Goal: Transaction & Acquisition: Book appointment/travel/reservation

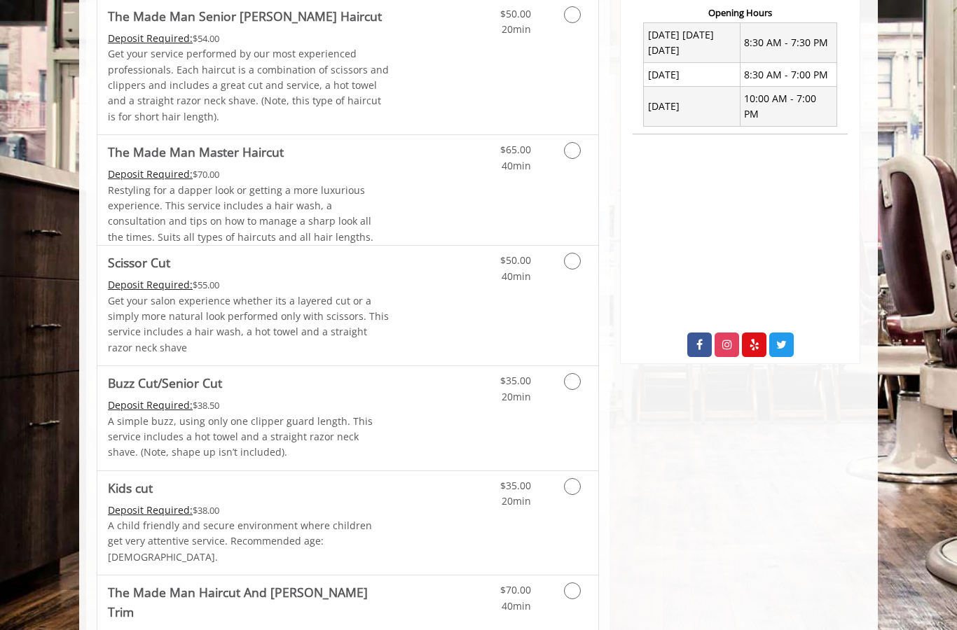
scroll to position [547, 0]
click at [216, 203] on span "Restyling for a dapper look or getting a more luxurious experience. This servic…" at bounding box center [240, 214] width 265 height 60
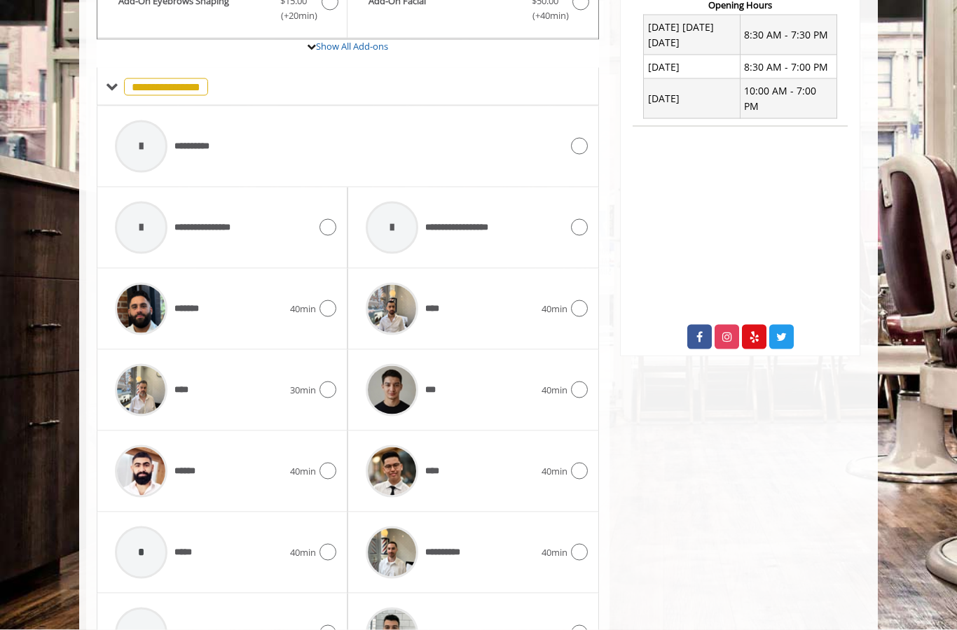
scroll to position [586, 0]
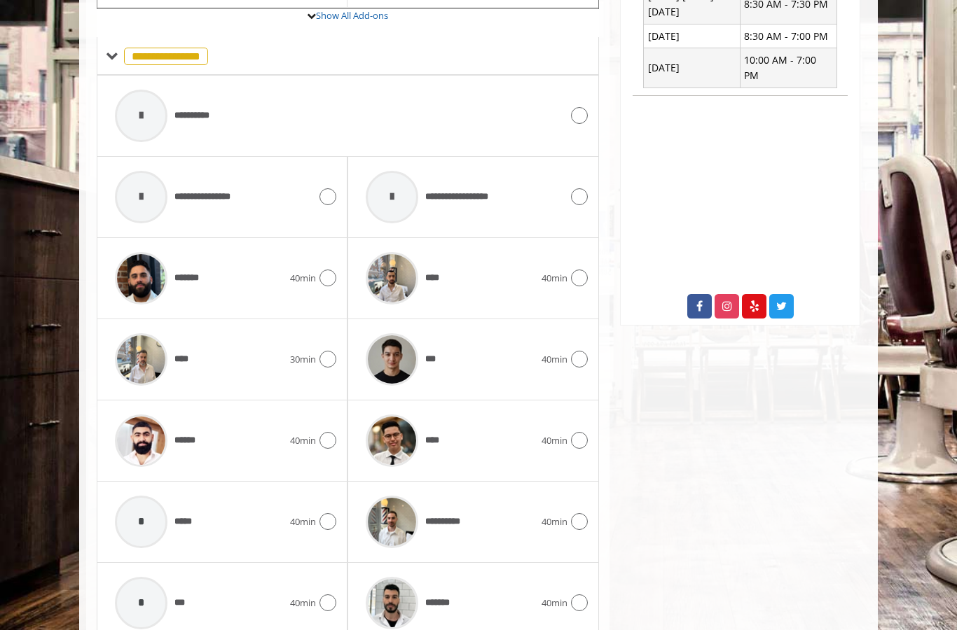
click at [507, 445] on div "****" at bounding box center [450, 441] width 182 height 67
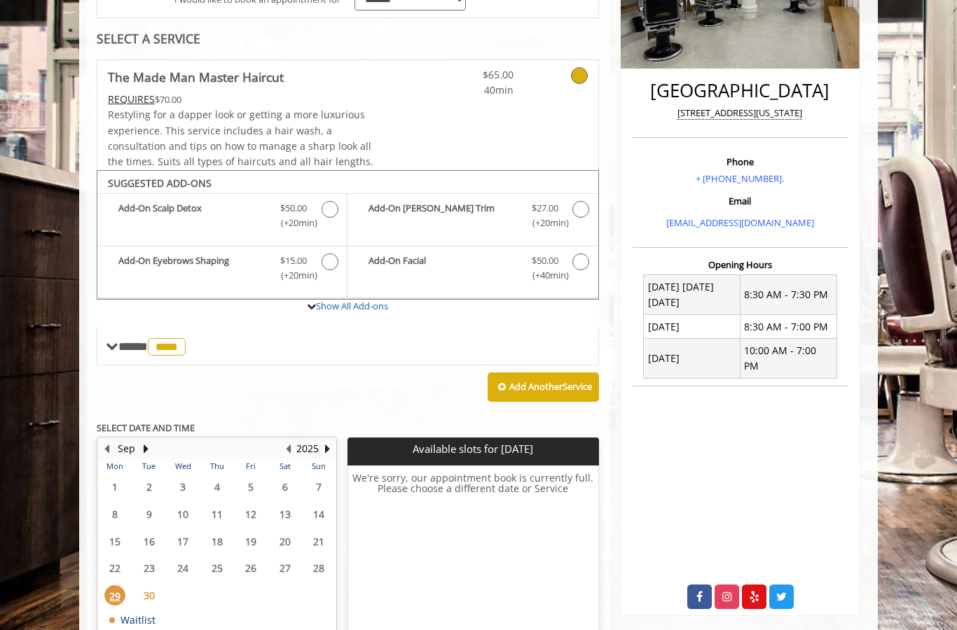
scroll to position [326, 0]
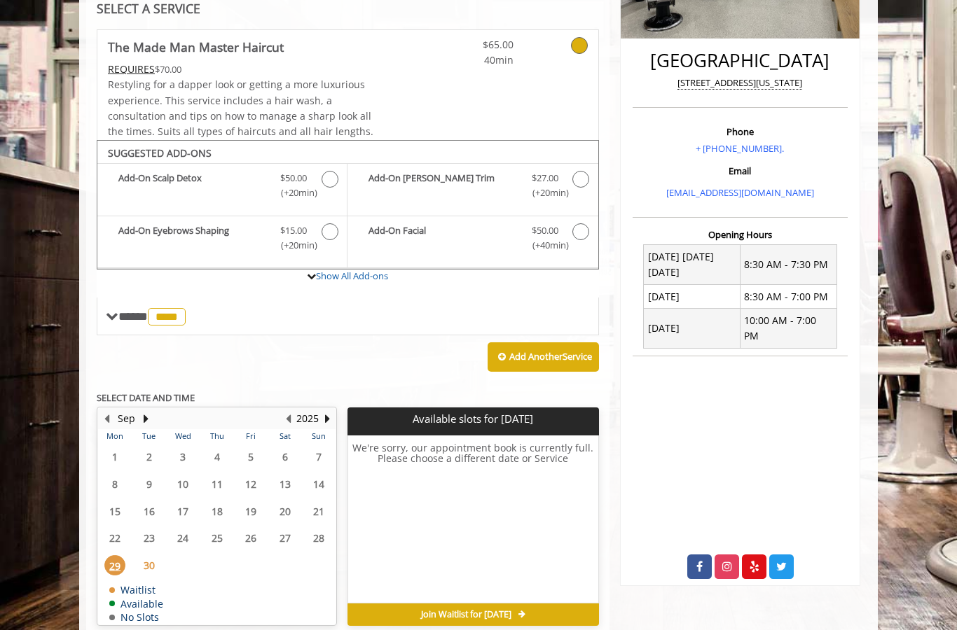
click at [147, 555] on span "30" at bounding box center [149, 565] width 21 height 20
click at [142, 411] on button "Next Month" at bounding box center [145, 418] width 11 height 15
click at [211, 448] on span "2" at bounding box center [217, 457] width 21 height 20
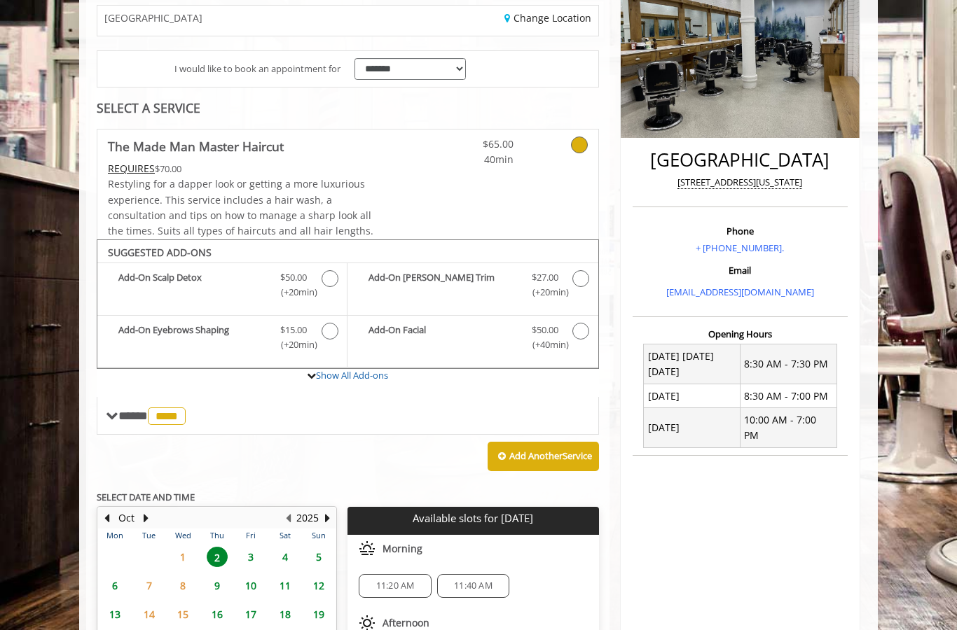
scroll to position [217, 0]
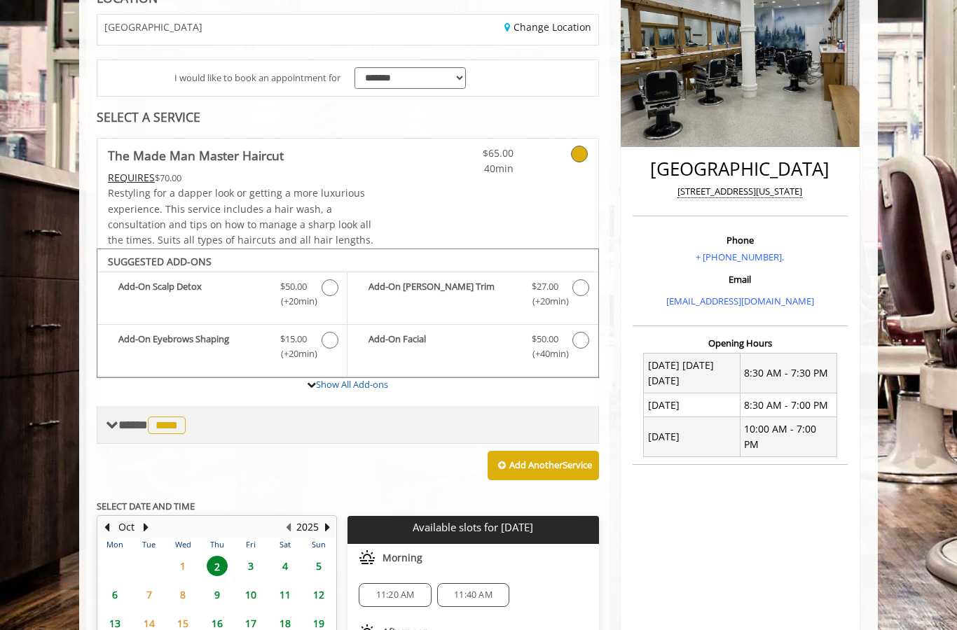
click at [170, 426] on span "****" at bounding box center [167, 426] width 38 height 18
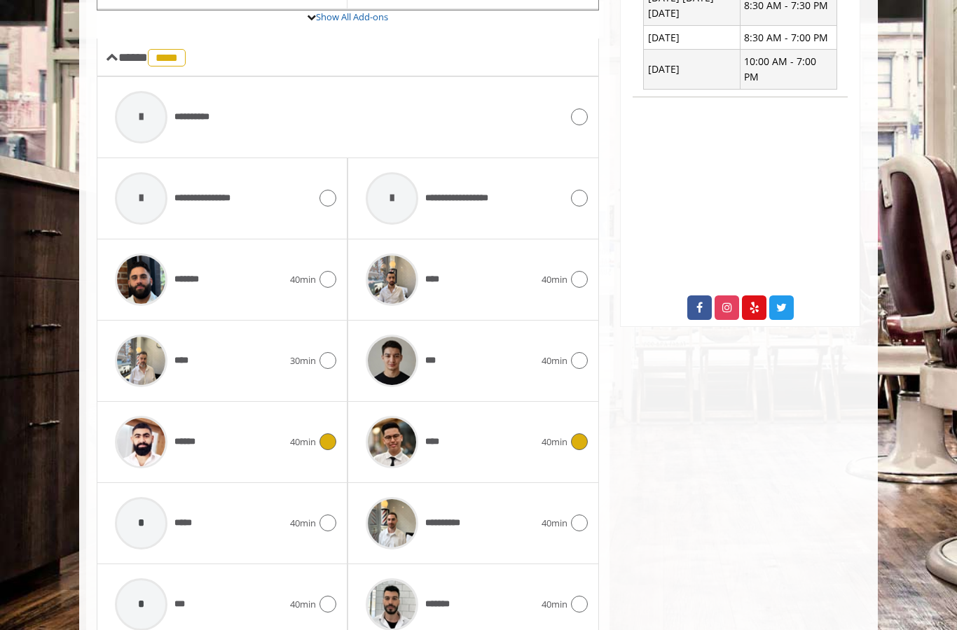
click at [244, 447] on div "******" at bounding box center [199, 442] width 182 height 67
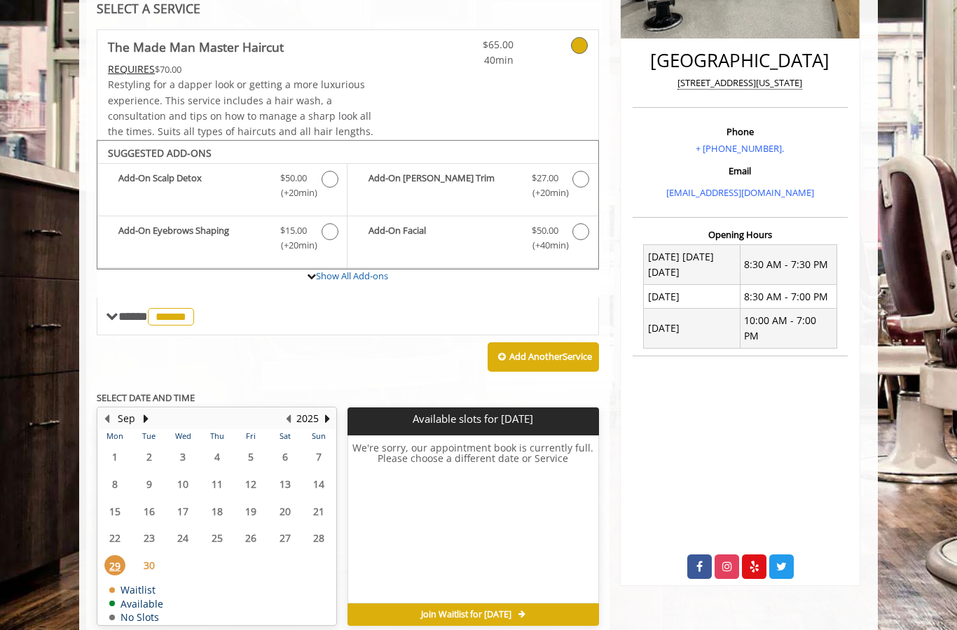
scroll to position [382, 0]
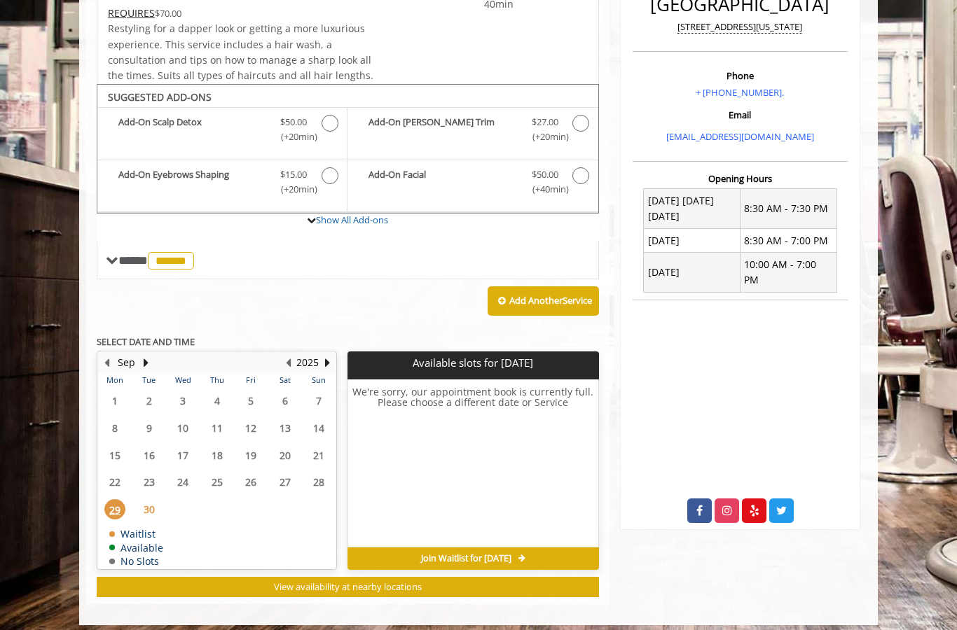
click at [139, 504] on span "30" at bounding box center [149, 509] width 21 height 20
click at [141, 359] on button "Next Month" at bounding box center [145, 362] width 11 height 15
click at [209, 391] on span "2" at bounding box center [217, 401] width 21 height 20
click at [253, 392] on span "3" at bounding box center [250, 401] width 21 height 20
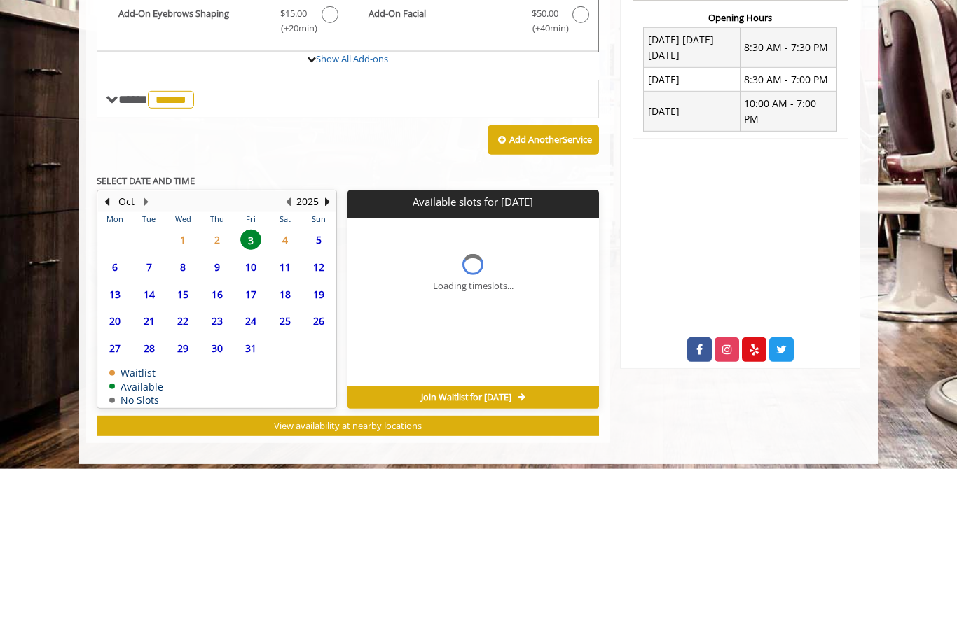
scroll to position [391, 0]
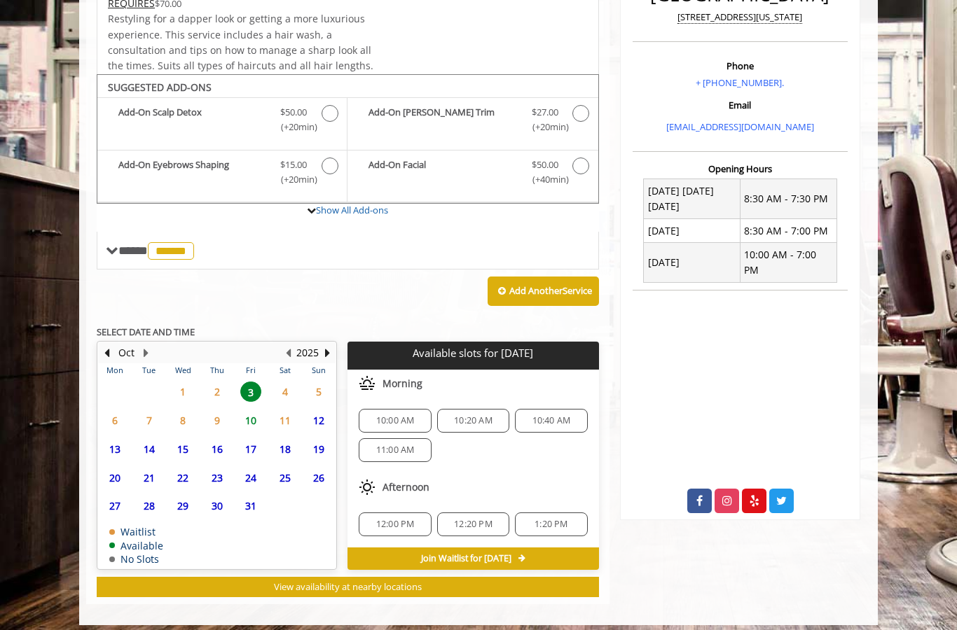
click at [280, 389] on span "4" at bounding box center [285, 392] width 21 height 20
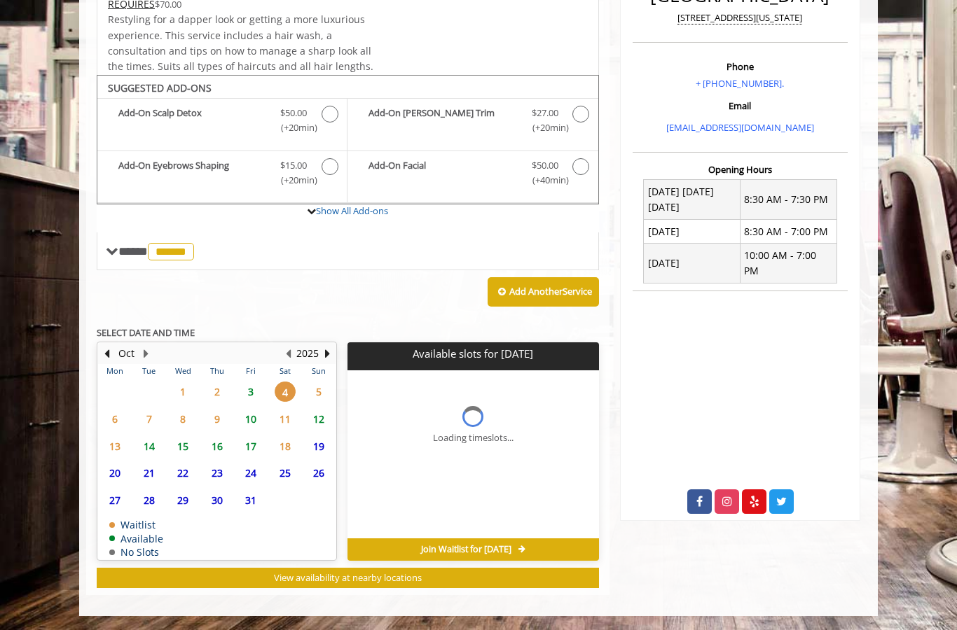
scroll to position [382, 0]
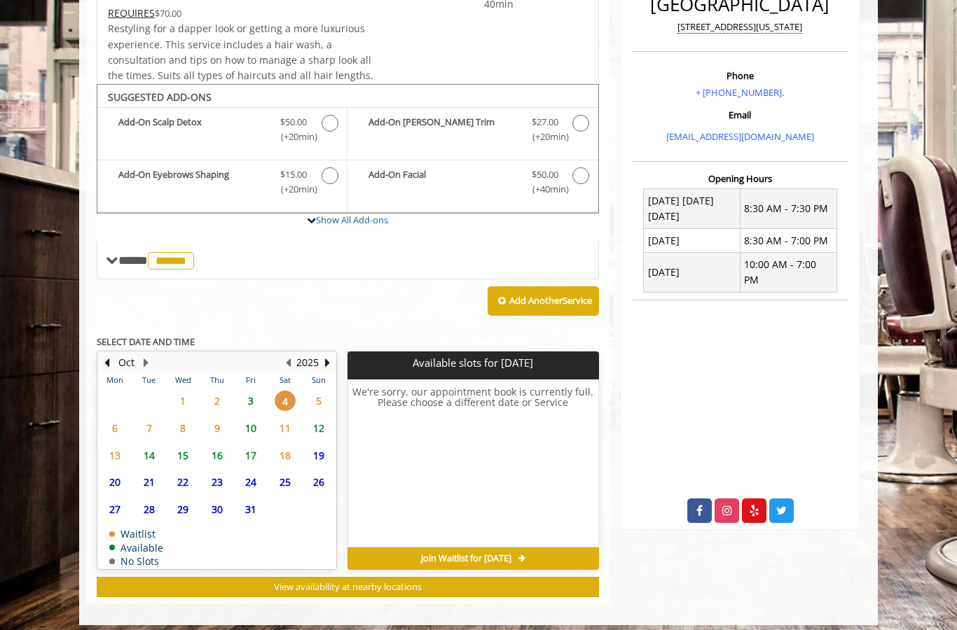
click at [249, 395] on span "3" at bounding box center [250, 401] width 21 height 20
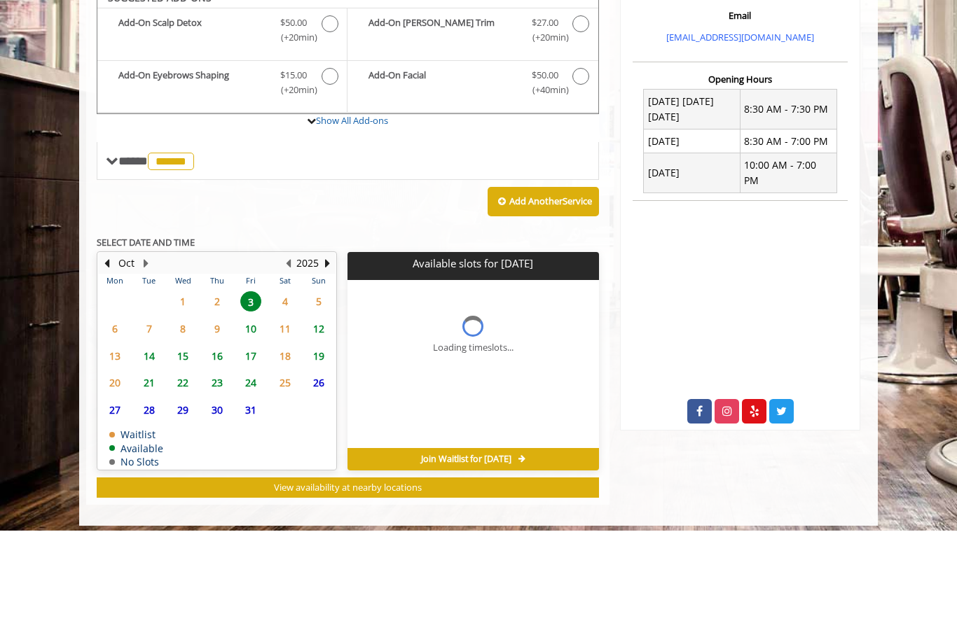
scroll to position [391, 0]
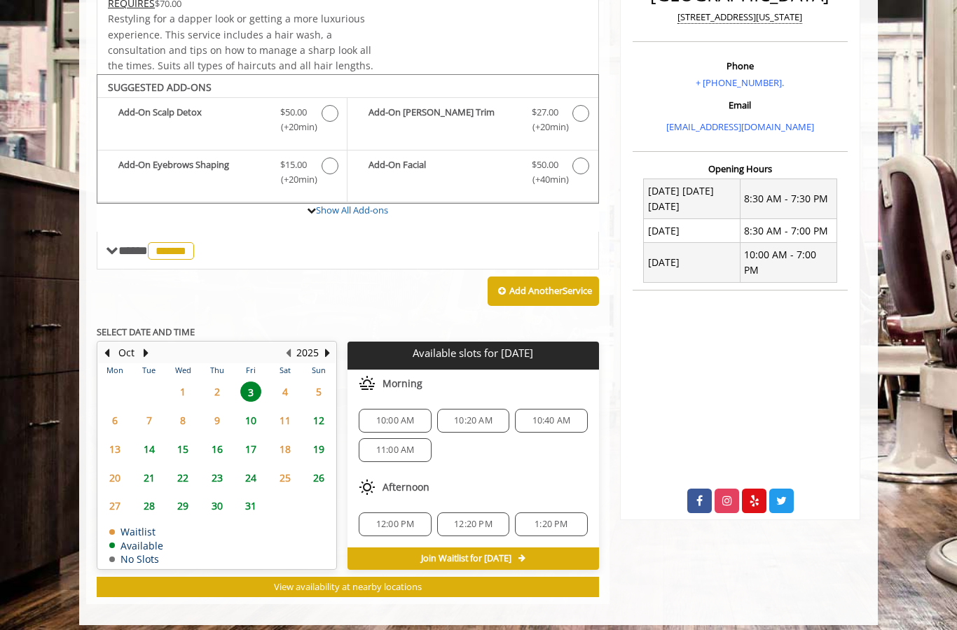
click at [402, 417] on span "10:00 AM" at bounding box center [395, 420] width 39 height 11
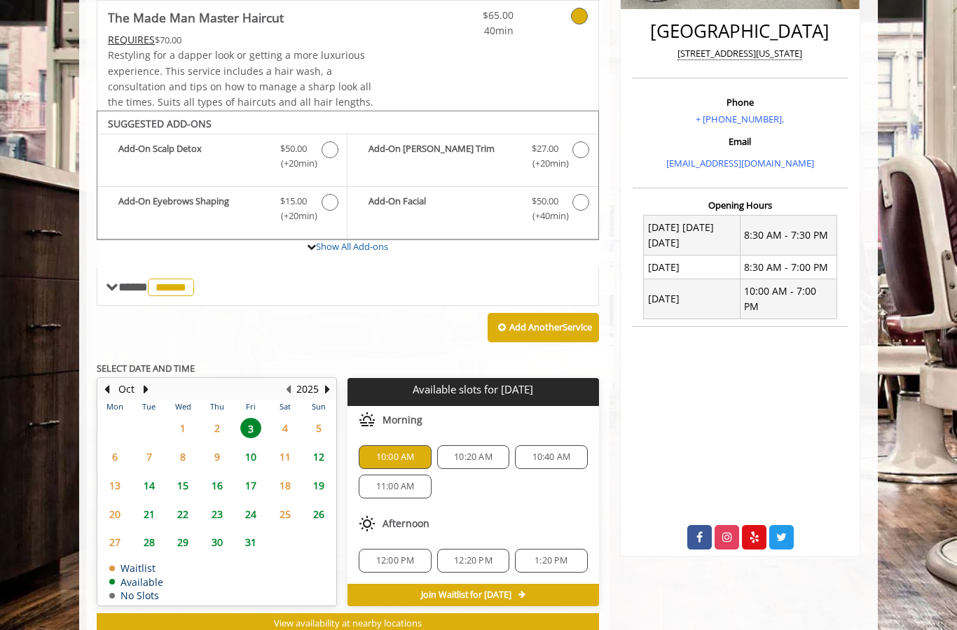
scroll to position [320, 0]
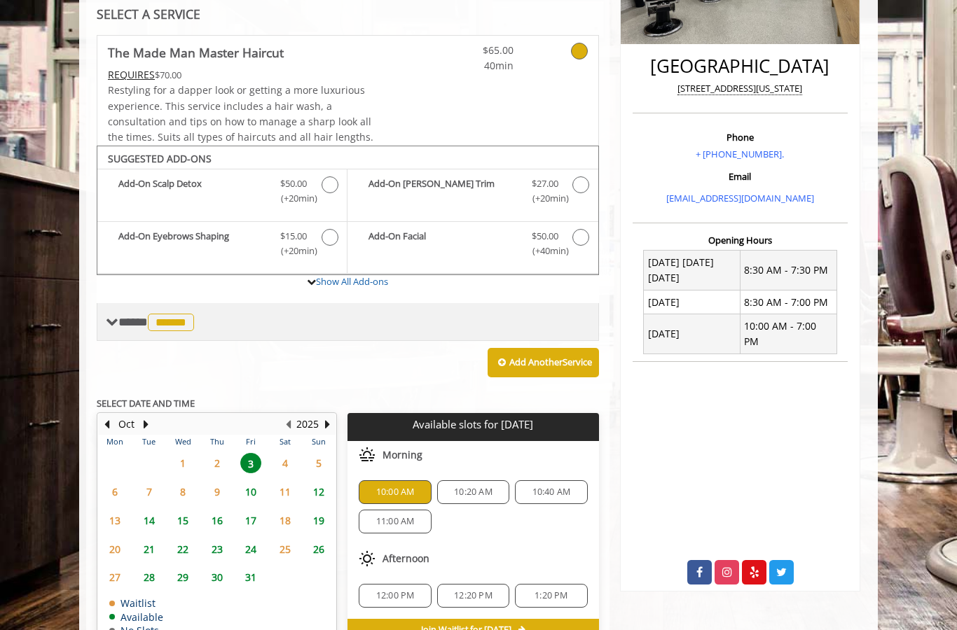
click at [181, 319] on span "******" at bounding box center [171, 323] width 46 height 18
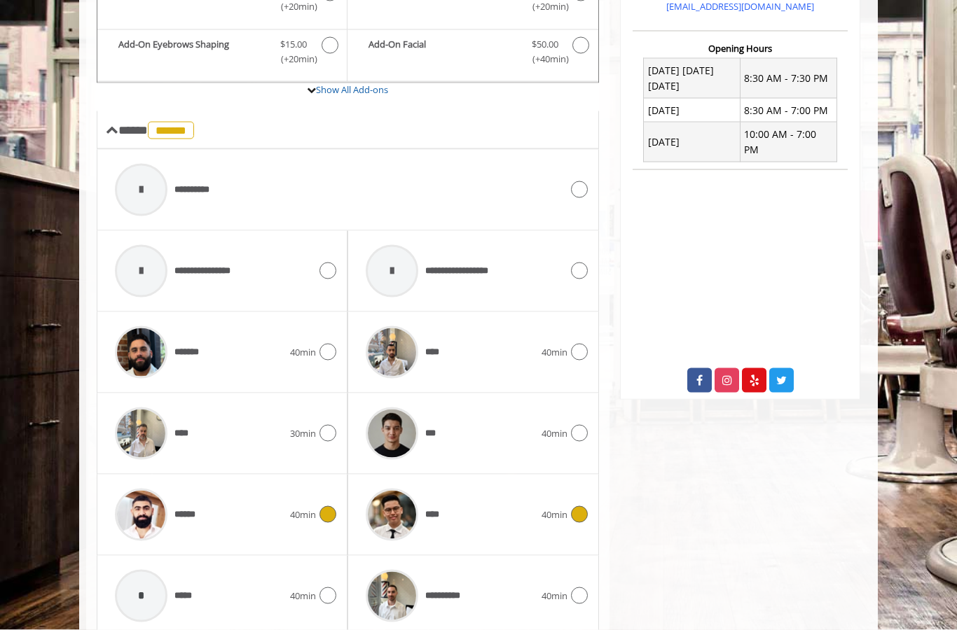
click at [543, 514] on span "40min" at bounding box center [554, 515] width 26 height 15
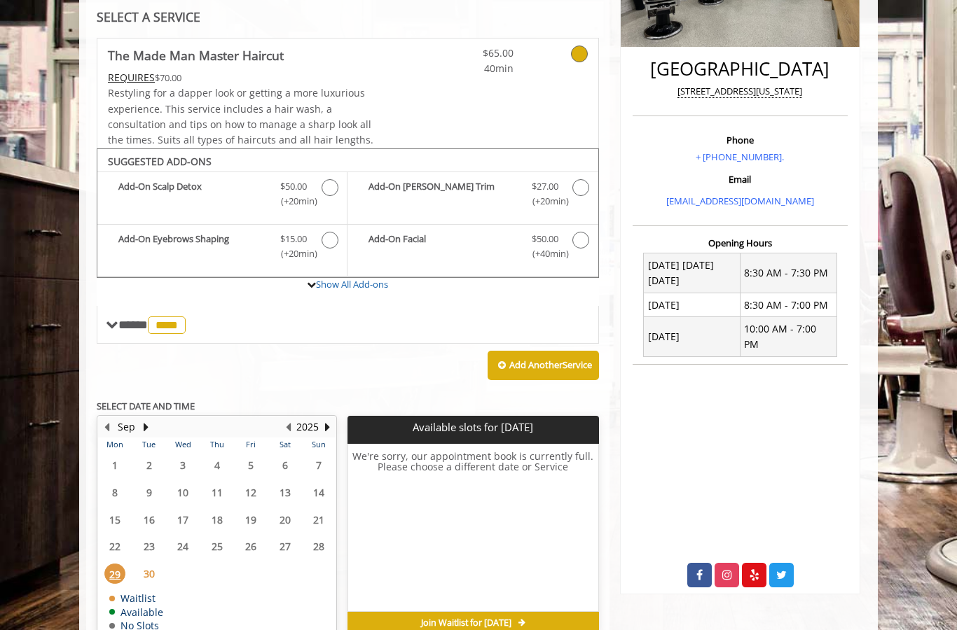
scroll to position [326, 0]
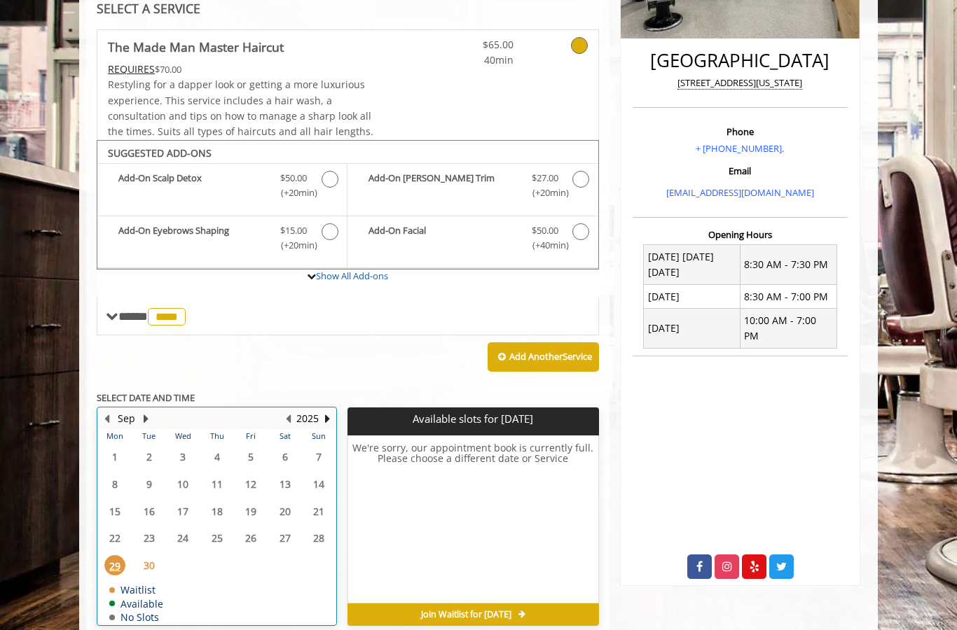
click at [151, 411] on button "Next Month" at bounding box center [145, 418] width 11 height 15
click at [256, 447] on span "3" at bounding box center [250, 457] width 21 height 20
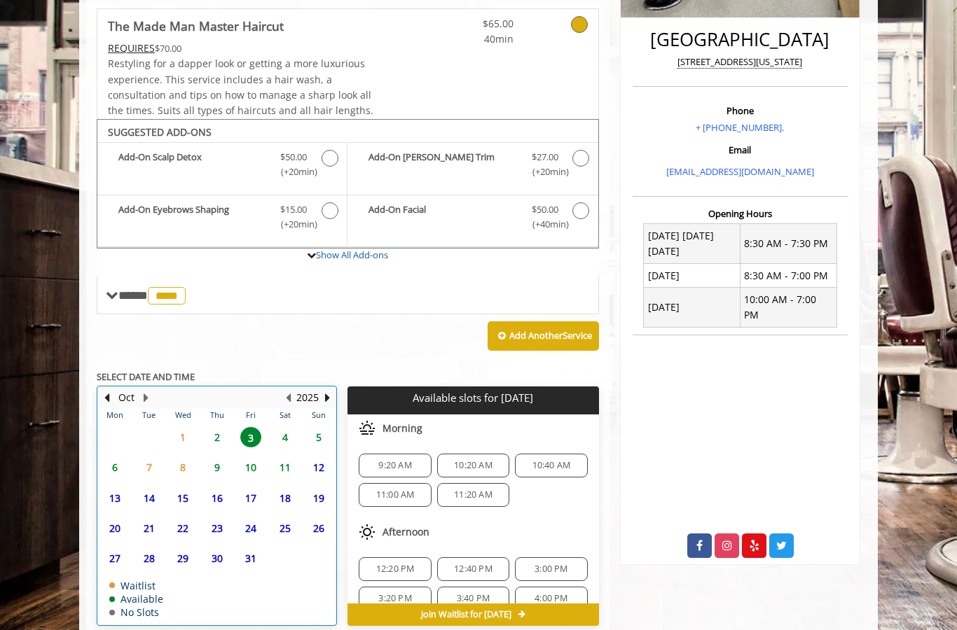
click at [220, 452] on td "9" at bounding box center [217, 467] width 34 height 30
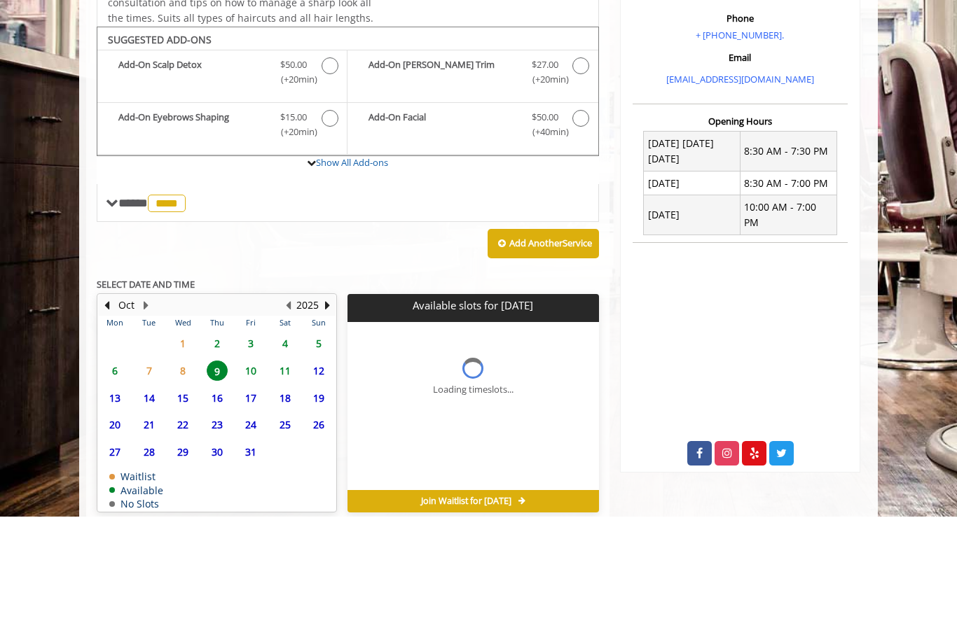
scroll to position [347, 0]
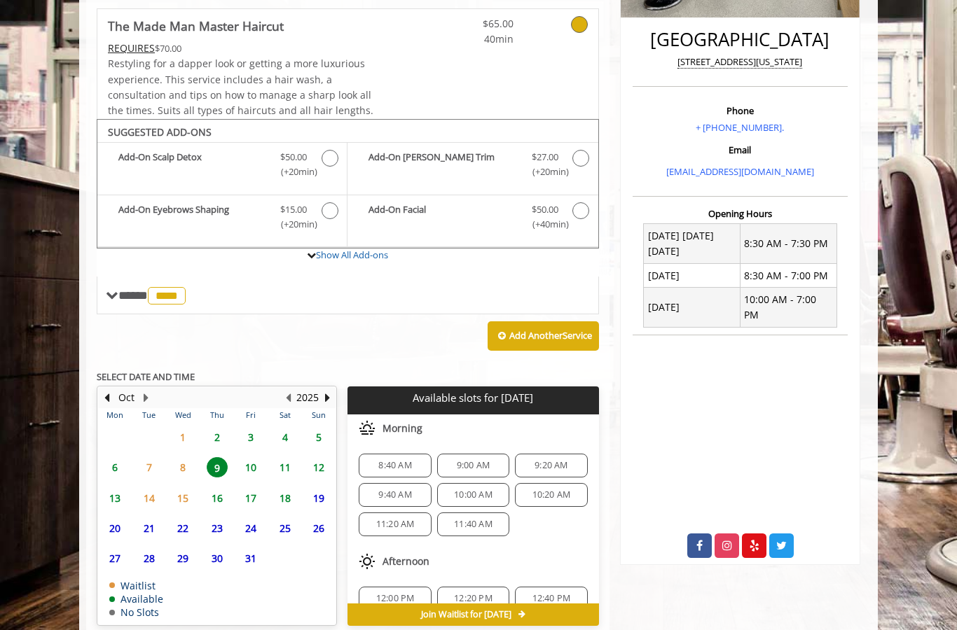
click at [226, 427] on span "2" at bounding box center [217, 437] width 21 height 20
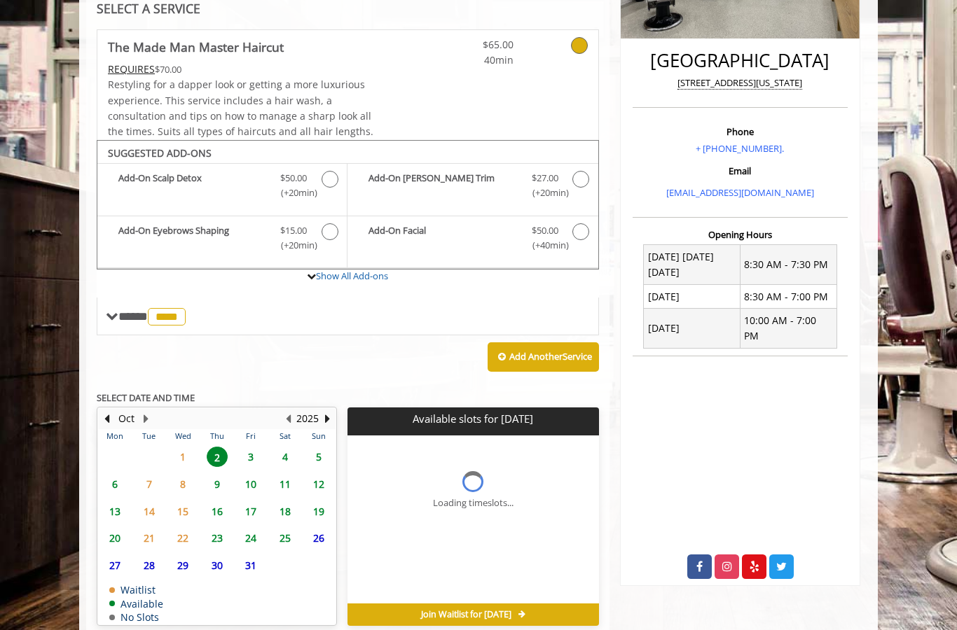
scroll to position [335, 0]
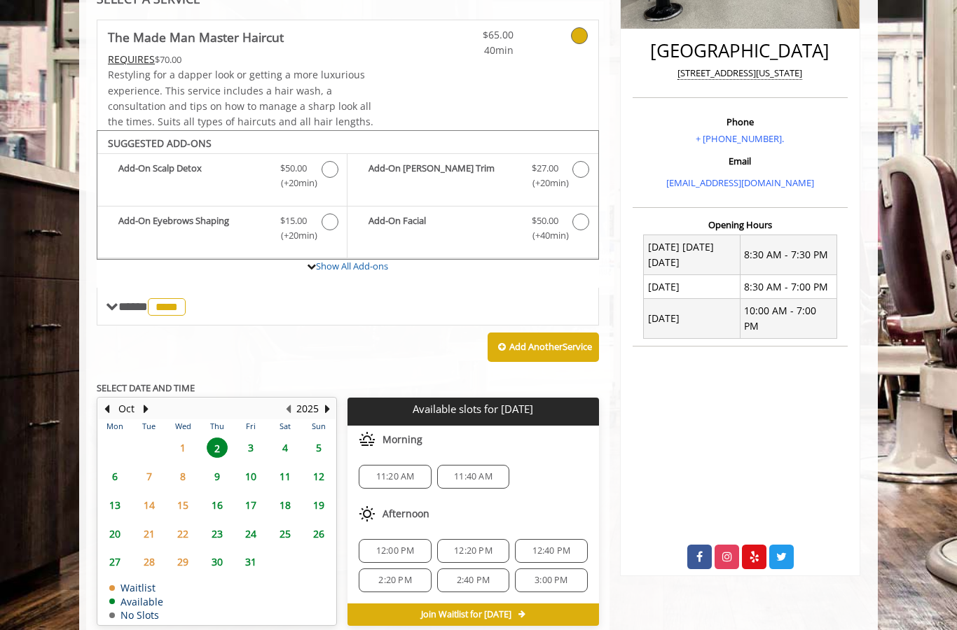
click at [254, 438] on span "3" at bounding box center [250, 448] width 21 height 20
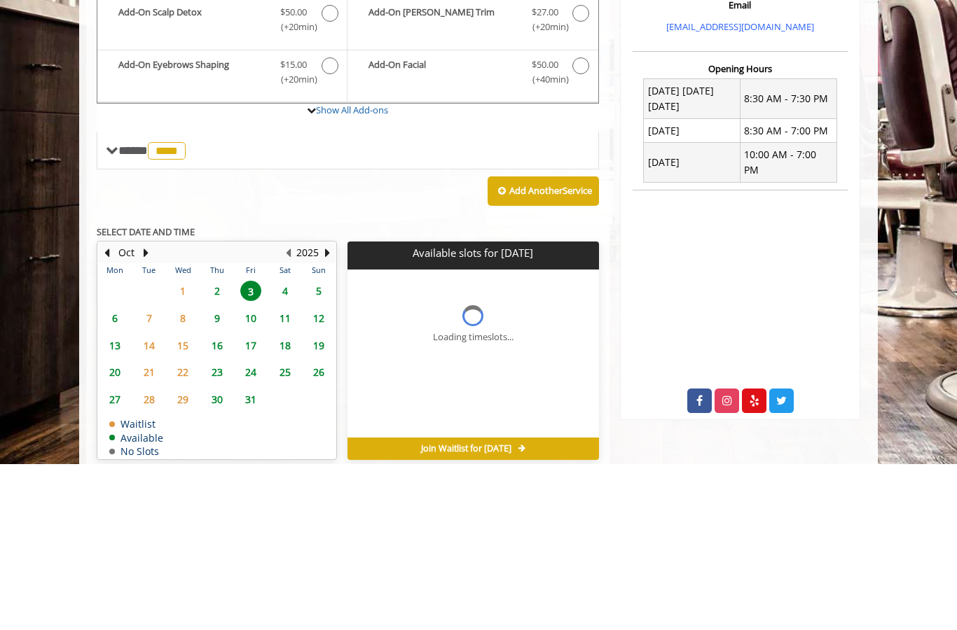
scroll to position [347, 0]
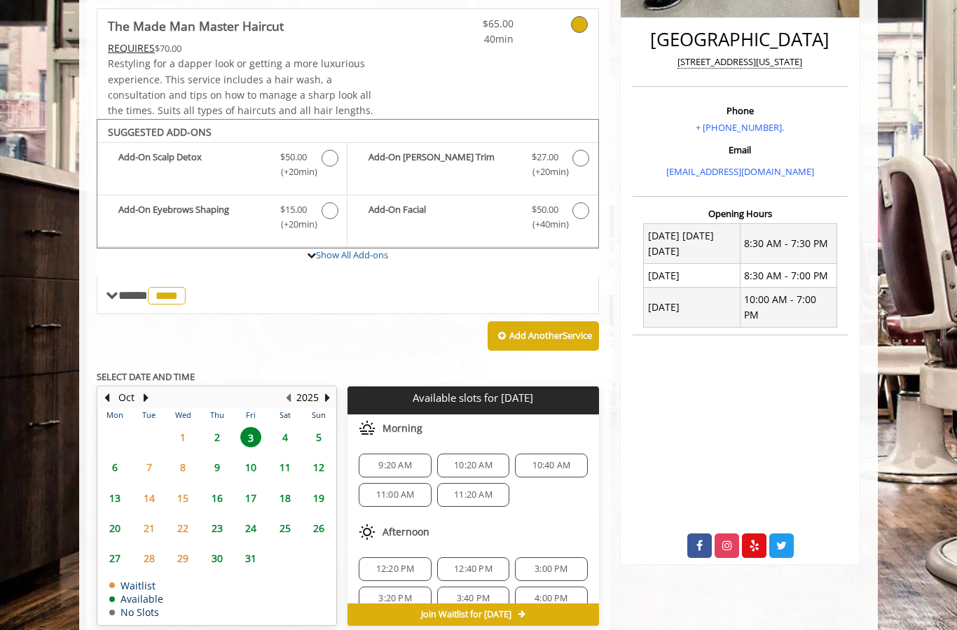
click at [391, 460] on span "9:20 AM" at bounding box center [394, 465] width 33 height 11
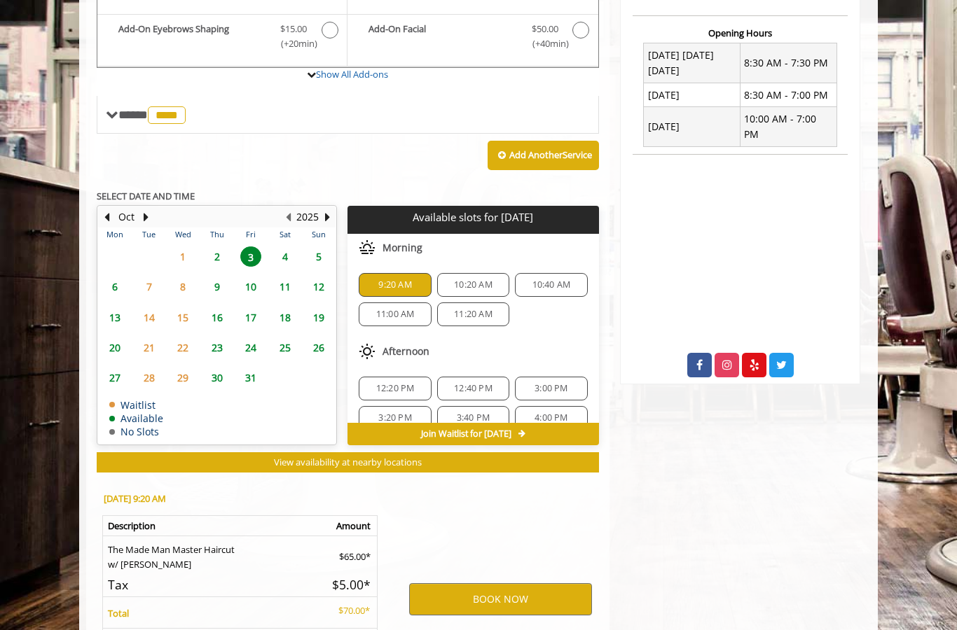
scroll to position [596, 0]
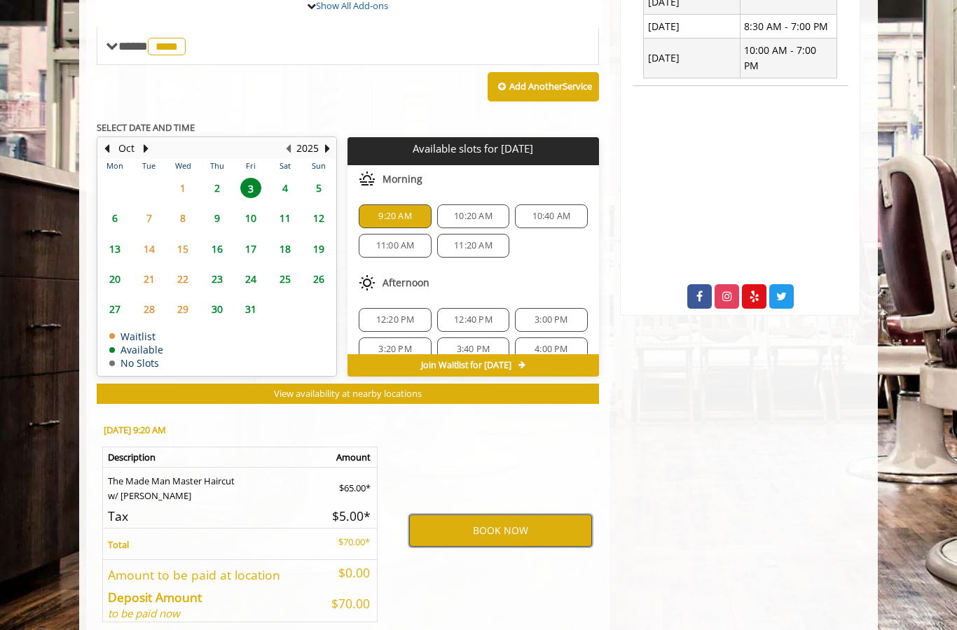
click at [536, 527] on button "BOOK NOW" at bounding box center [500, 531] width 183 height 32
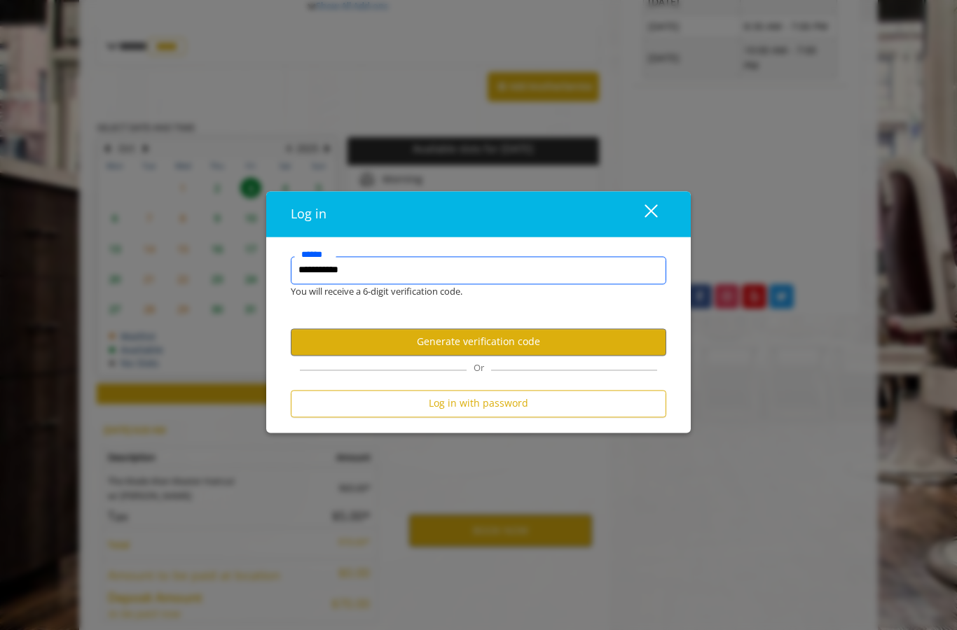
type input "**********"
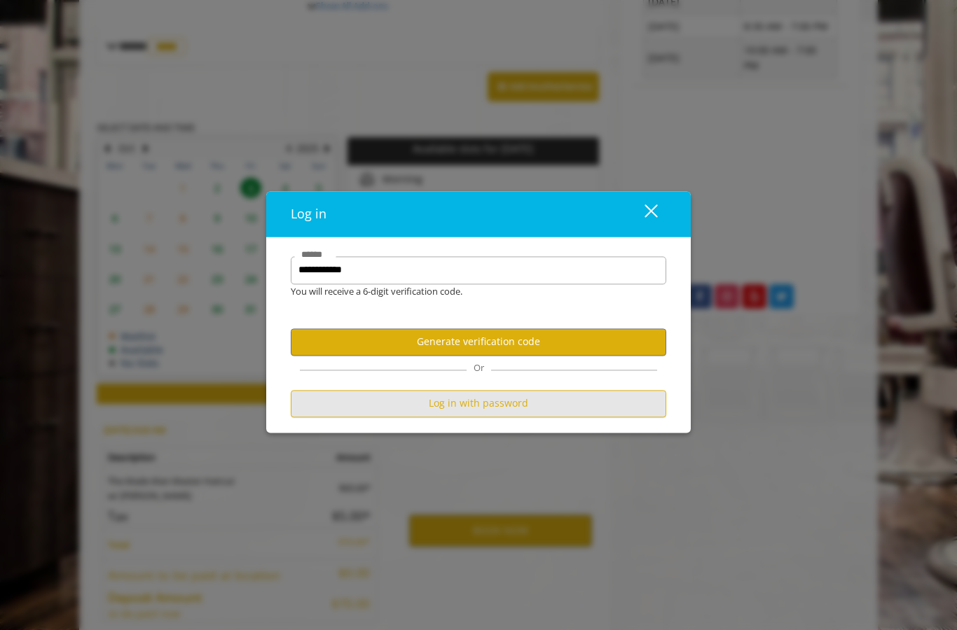
click at [533, 417] on button "Log in with password" at bounding box center [478, 403] width 375 height 27
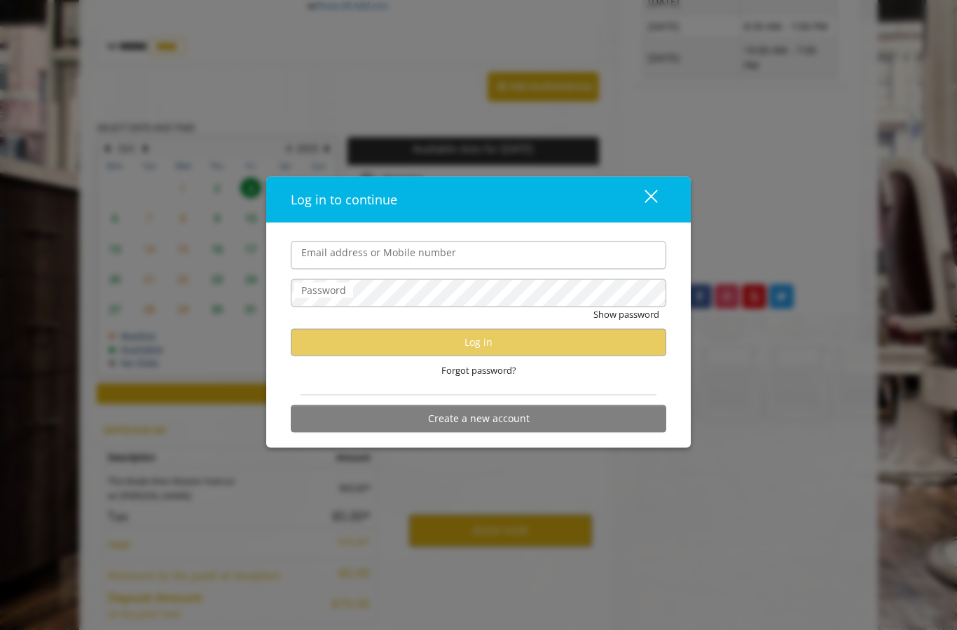
scroll to position [0, 0]
type input "**********"
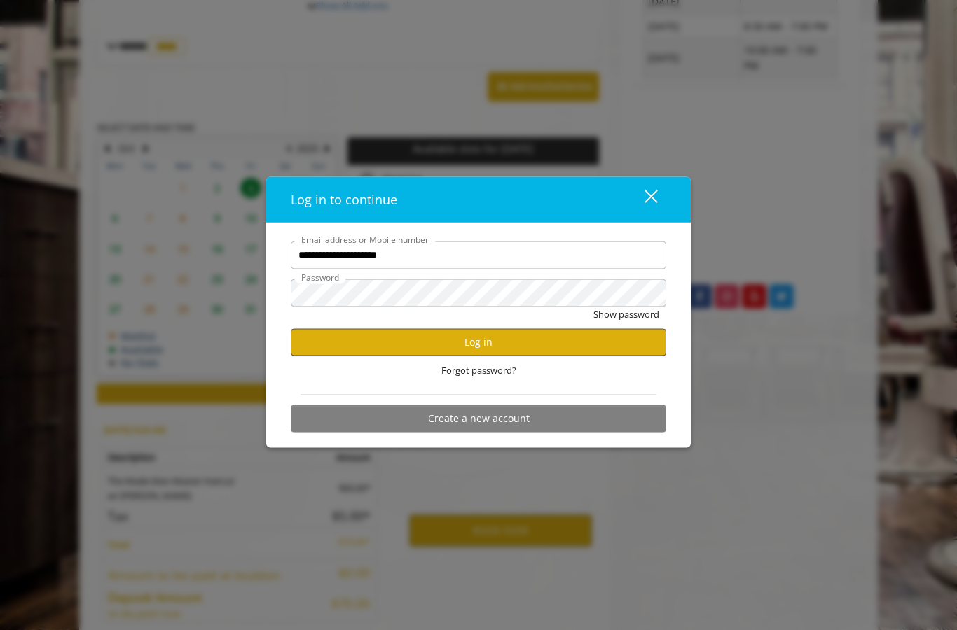
click at [566, 356] on button "Log in" at bounding box center [478, 341] width 375 height 27
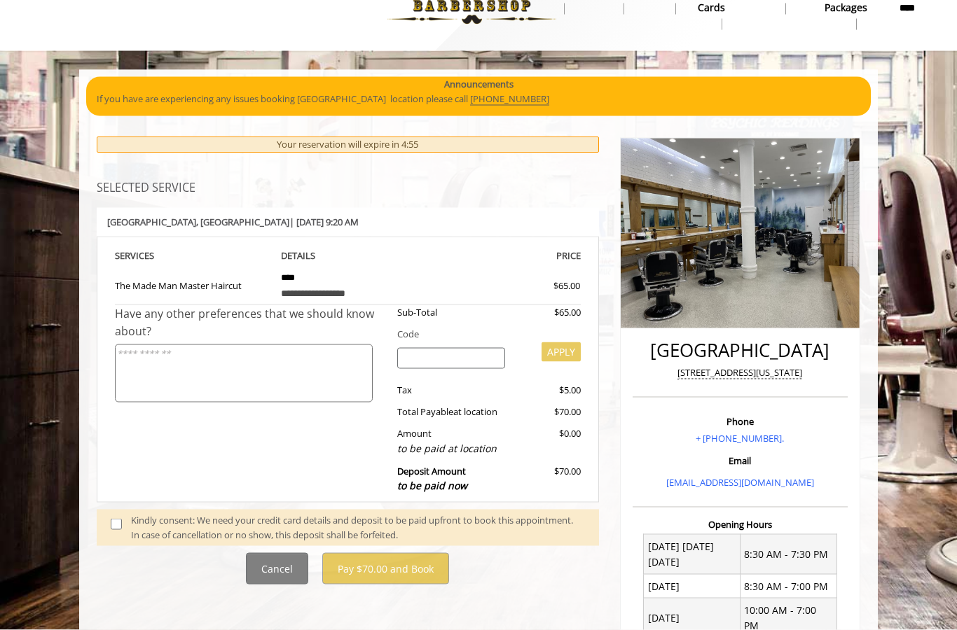
scroll to position [36, 0]
click at [104, 524] on span at bounding box center [120, 527] width 41 height 29
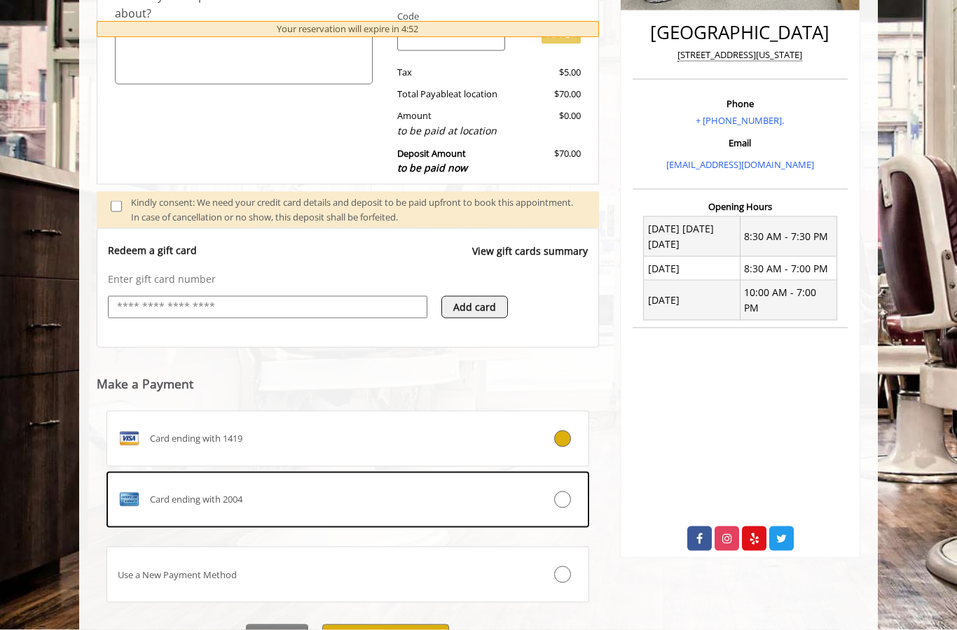
scroll to position [354, 0]
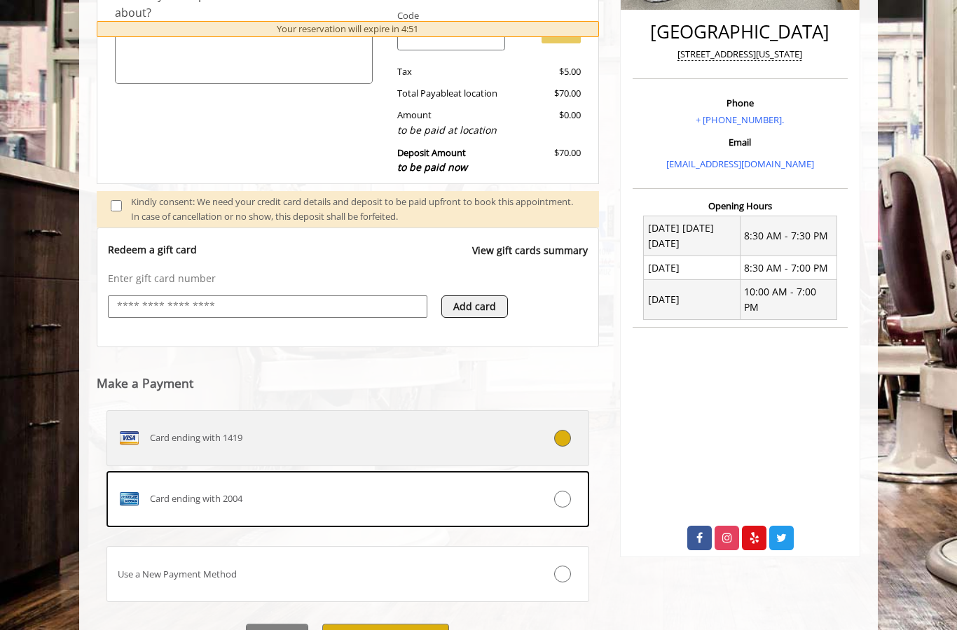
click at [543, 418] on label "Card ending with 1419" at bounding box center [347, 438] width 483 height 56
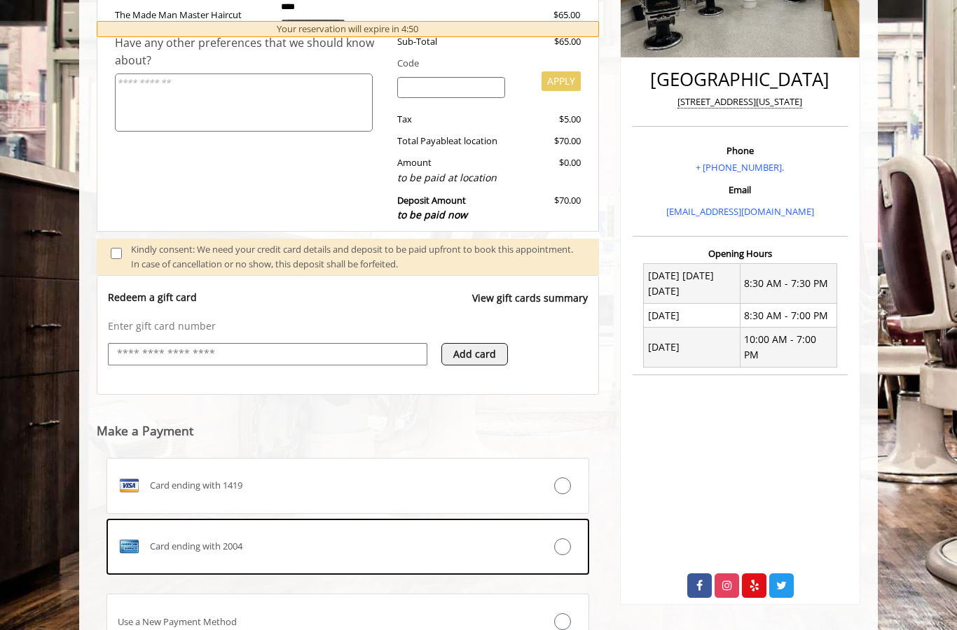
scroll to position [364, 0]
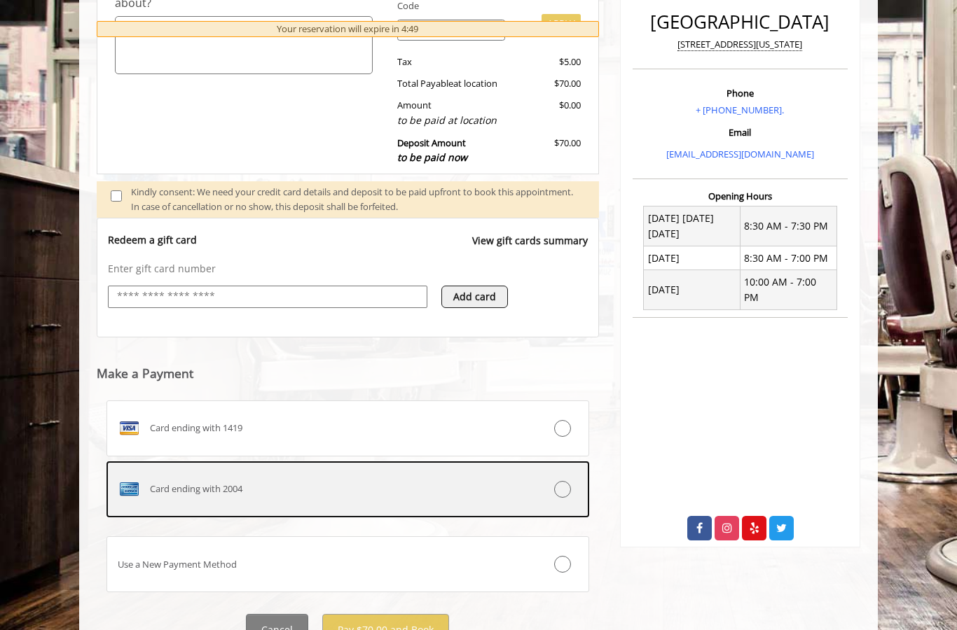
click at [530, 487] on div at bounding box center [548, 489] width 80 height 17
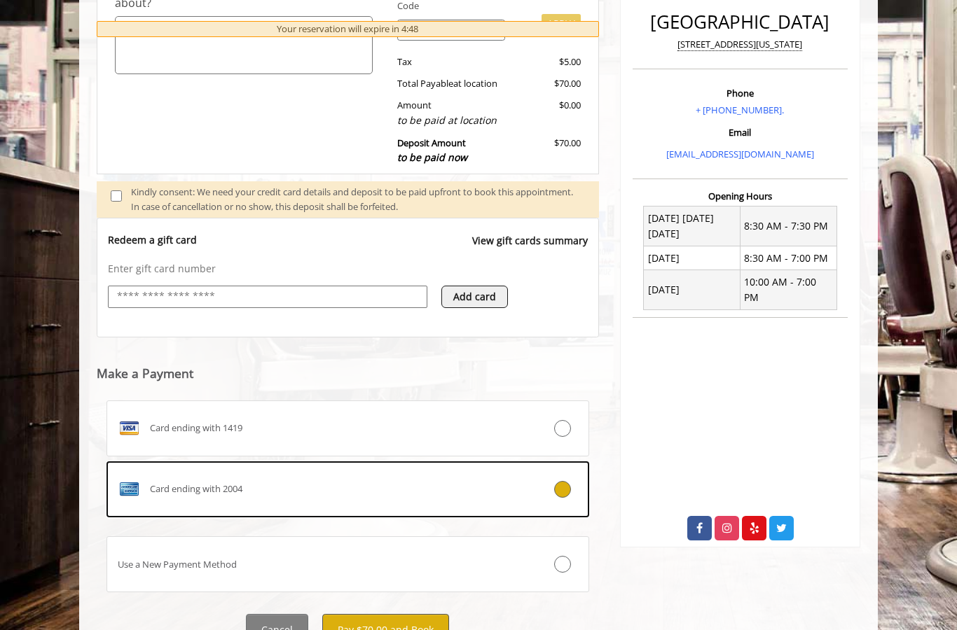
click at [405, 623] on button "Pay $70.00 and Book" at bounding box center [385, 630] width 127 height 32
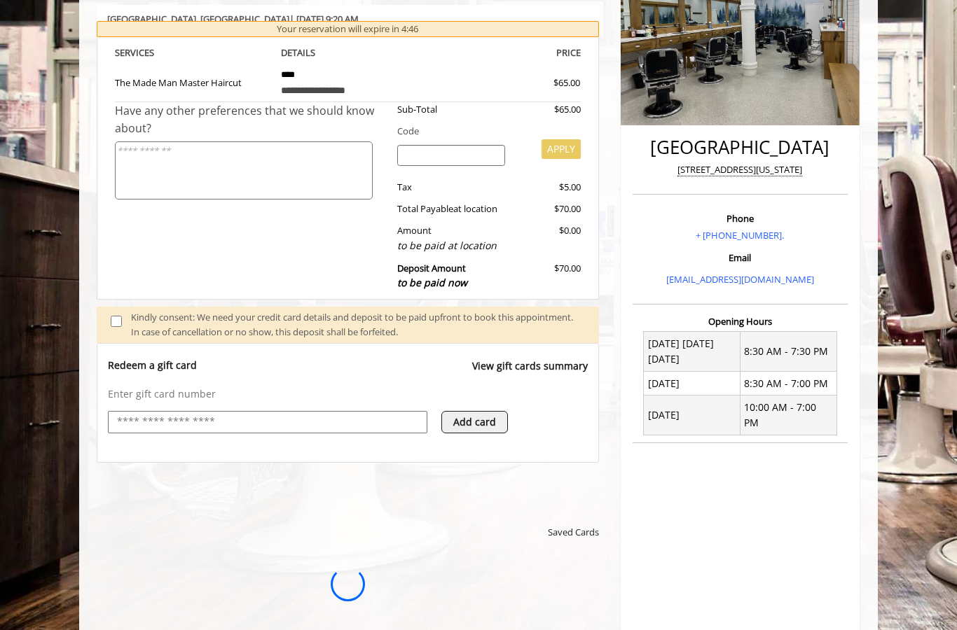
scroll to position [0, 0]
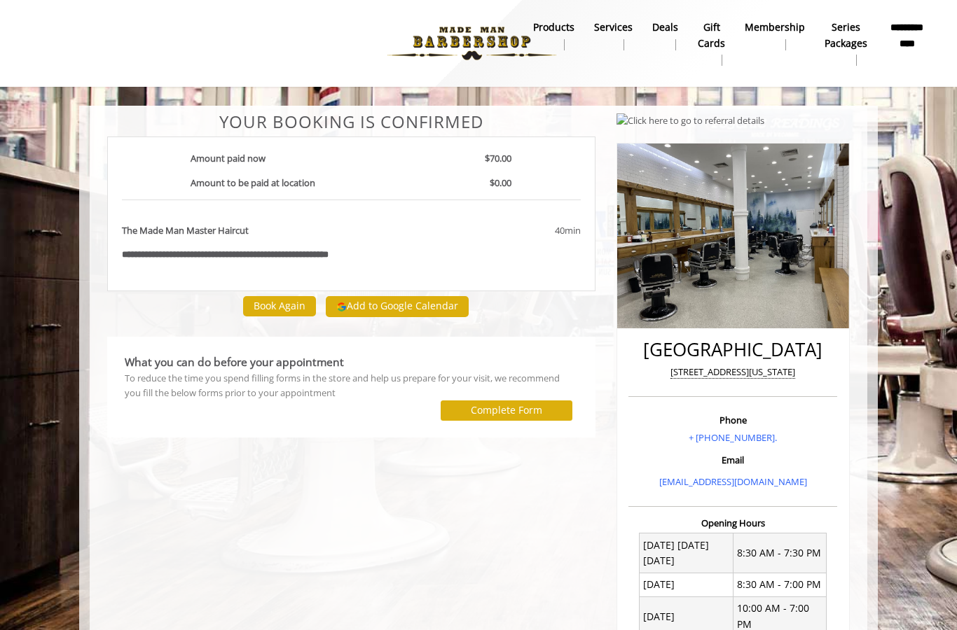
click at [415, 308] on button "Add to Google Calendar" at bounding box center [397, 306] width 143 height 21
